Goal: Check status: Check status

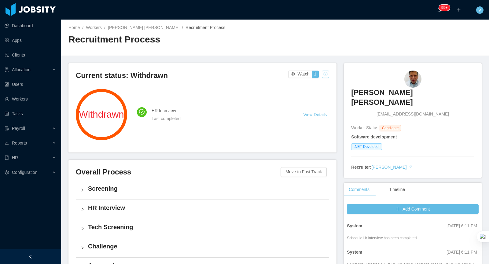
click at [327, 75] on button "button" at bounding box center [325, 74] width 7 height 7
click at [241, 196] on div "Screening" at bounding box center [202, 190] width 253 height 19
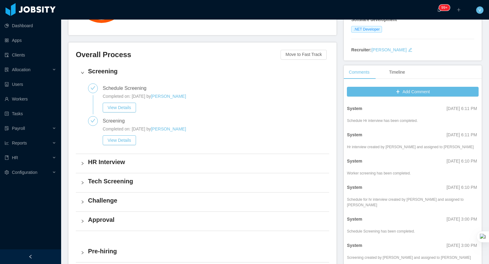
scroll to position [119, 0]
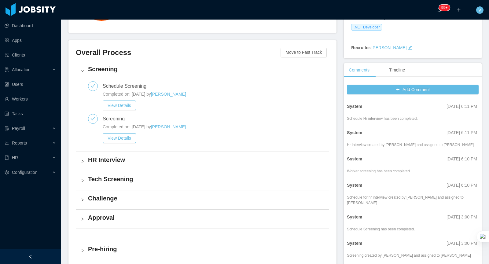
click at [200, 154] on div "HR Interview" at bounding box center [202, 161] width 253 height 19
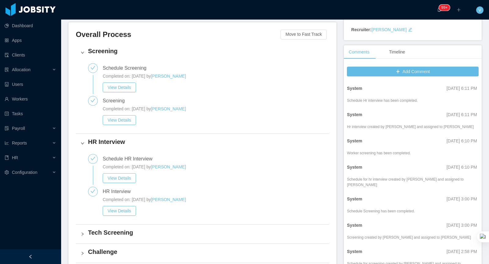
scroll to position [191, 0]
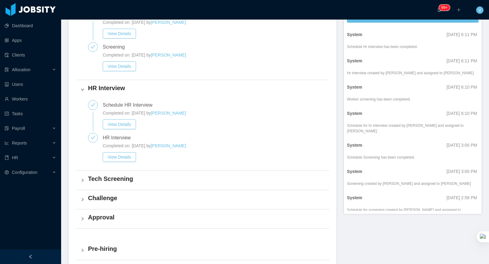
click at [184, 176] on h4 "Tech Screening" at bounding box center [206, 178] width 236 height 9
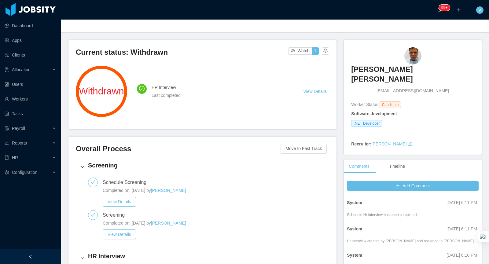
scroll to position [0, 0]
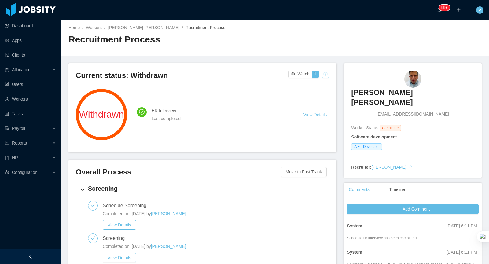
click at [325, 75] on button "button" at bounding box center [325, 74] width 7 height 7
click at [312, 94] on div "Change status" at bounding box center [310, 93] width 27 height 7
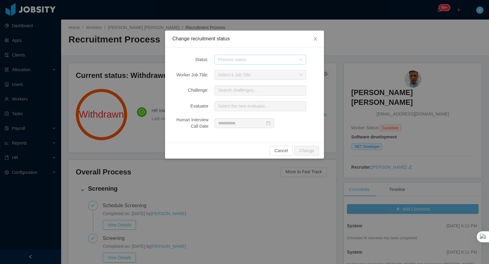
click at [221, 57] on div "Process status" at bounding box center [257, 60] width 78 height 6
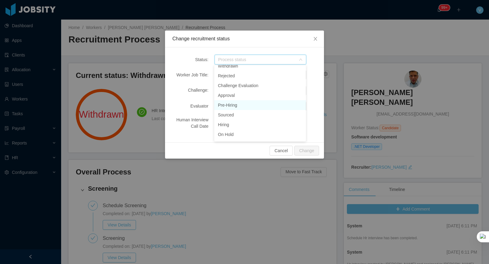
scroll to position [72, 0]
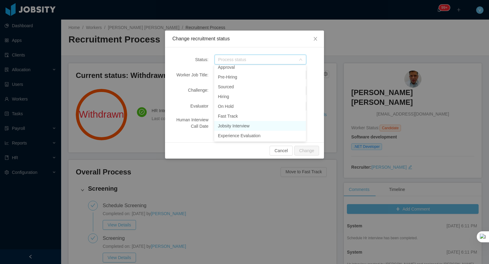
click at [243, 126] on li "Jobsity Interview" at bounding box center [260, 126] width 92 height 10
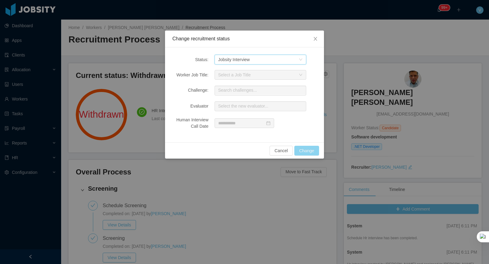
click at [312, 150] on button "Change" at bounding box center [306, 151] width 25 height 10
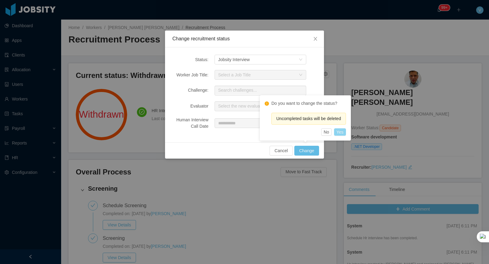
click at [344, 133] on button "Yes" at bounding box center [340, 131] width 12 height 7
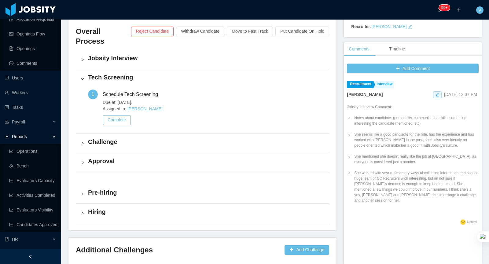
scroll to position [88, 0]
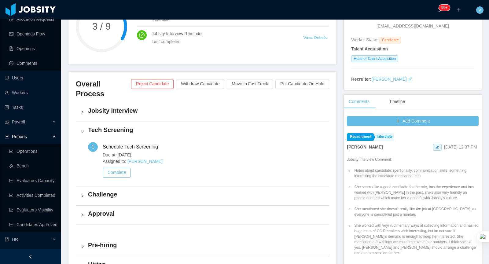
click at [150, 106] on h4 "Jobsity Interview" at bounding box center [206, 110] width 236 height 9
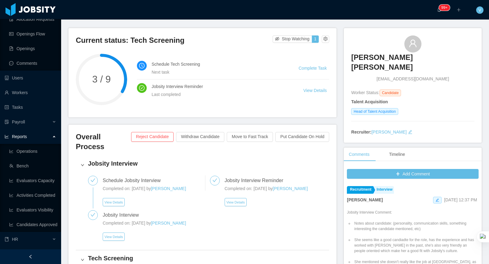
scroll to position [35, 0]
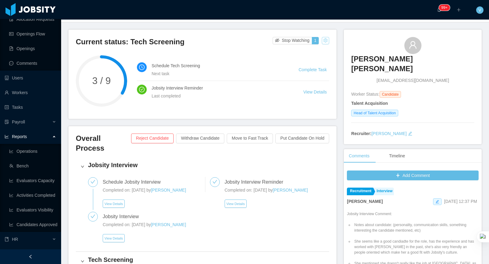
click at [327, 39] on button "button" at bounding box center [325, 40] width 7 height 7
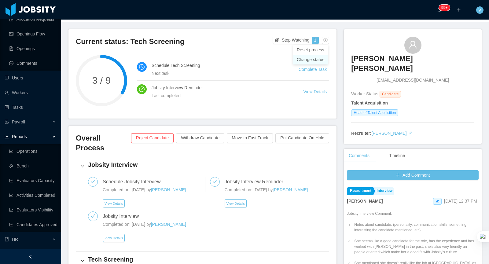
click at [314, 59] on div "Change status" at bounding box center [310, 59] width 27 height 7
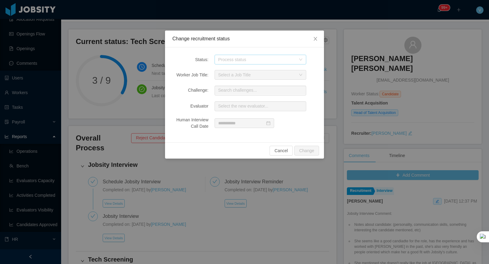
click at [245, 57] on div "Process status" at bounding box center [257, 60] width 78 height 6
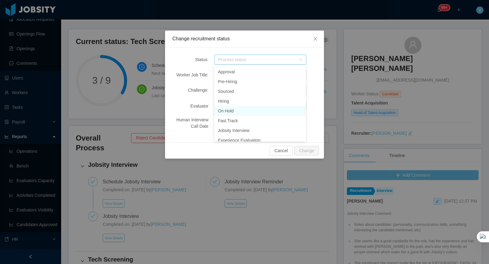
scroll to position [72, 0]
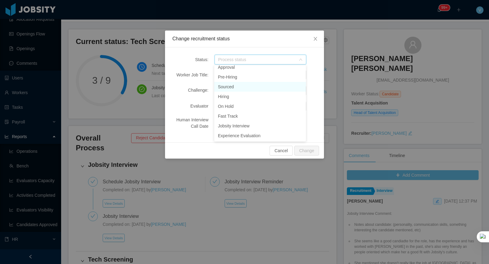
click at [249, 85] on li "Sourced" at bounding box center [260, 87] width 92 height 10
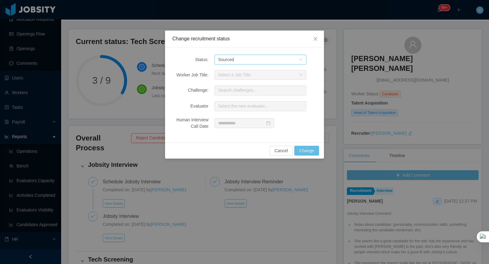
click at [257, 56] on div "Process status Sourced" at bounding box center [258, 59] width 80 height 9
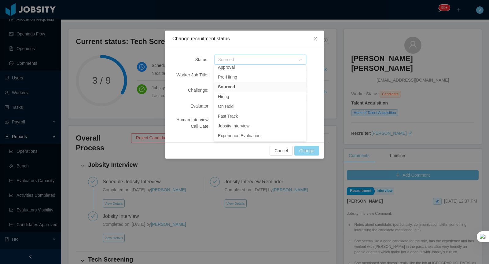
click at [299, 152] on button "Change" at bounding box center [306, 151] width 25 height 10
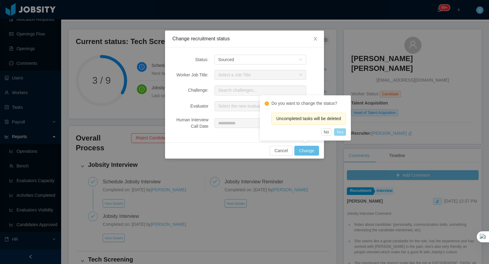
click at [341, 130] on button "Yes" at bounding box center [340, 131] width 12 height 7
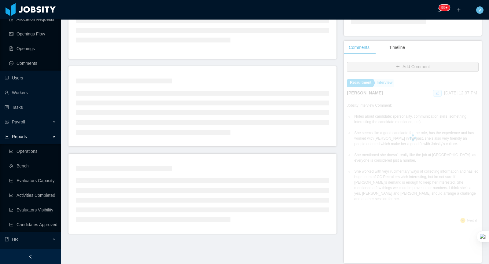
scroll to position [114, 0]
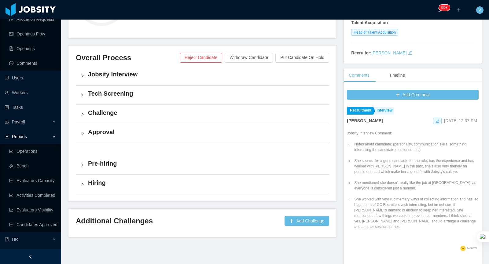
click at [137, 76] on h4 "Jobsity Interview" at bounding box center [206, 74] width 236 height 9
